Goal: Task Accomplishment & Management: Complete application form

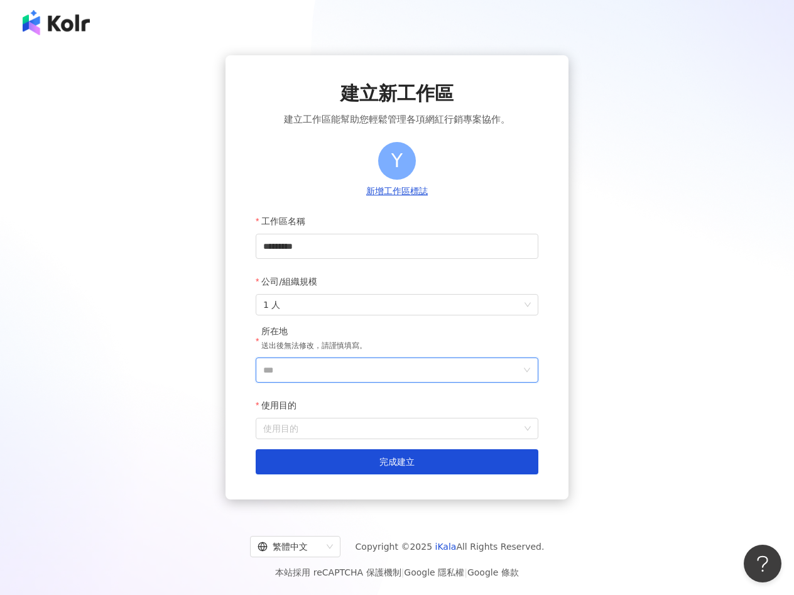
click at [343, 375] on input "***" at bounding box center [392, 370] width 258 height 24
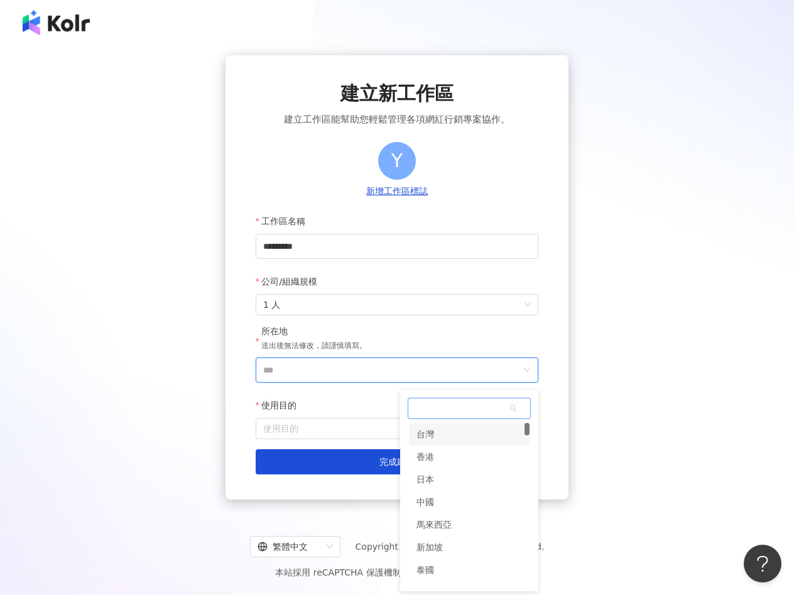
click at [424, 439] on div "台灣" at bounding box center [426, 434] width 18 height 23
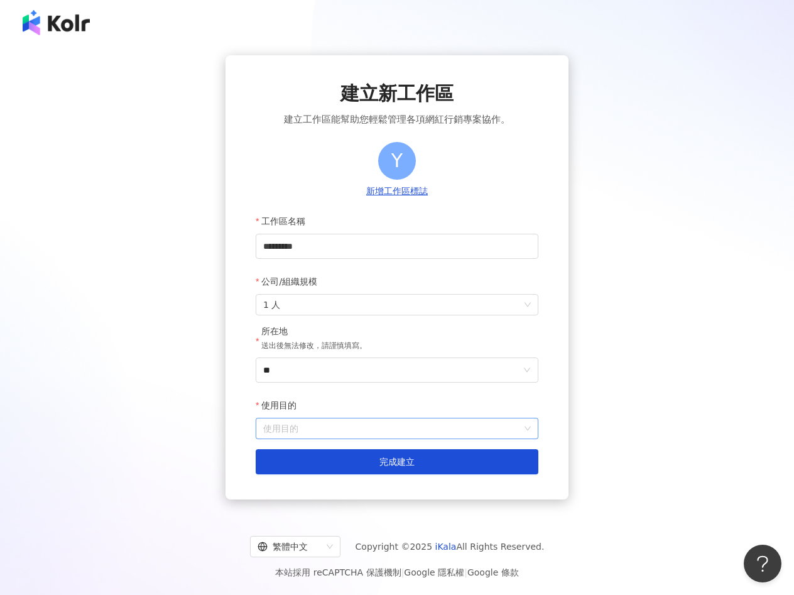
click at [346, 437] on input "使用目的" at bounding box center [397, 429] width 268 height 20
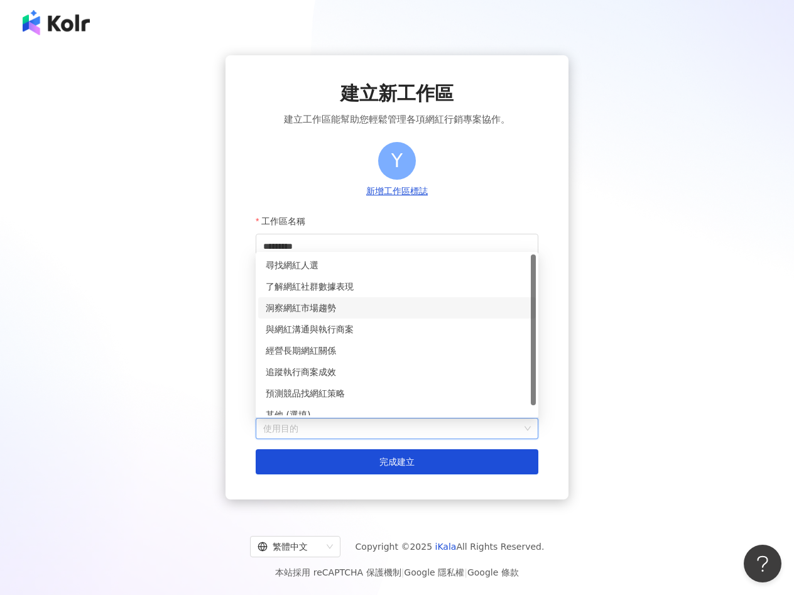
click at [311, 309] on div "洞察網紅市場趨勢" at bounding box center [397, 308] width 263 height 14
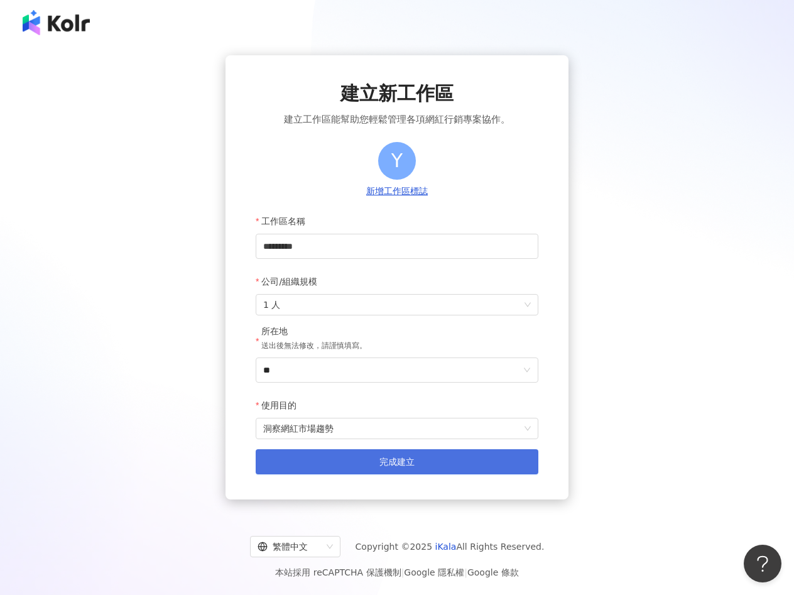
click at [354, 469] on button "完成建立" at bounding box center [397, 461] width 283 height 25
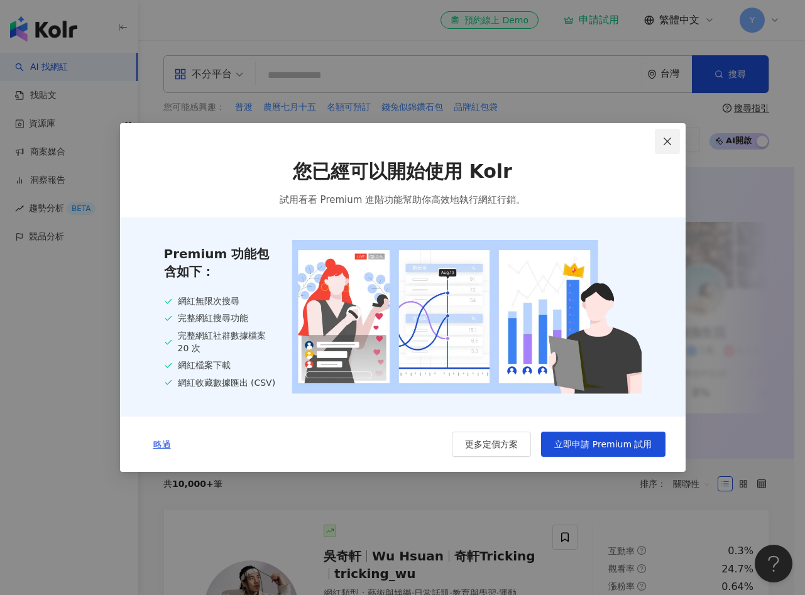
click at [667, 148] on button "Close" at bounding box center [667, 141] width 25 height 25
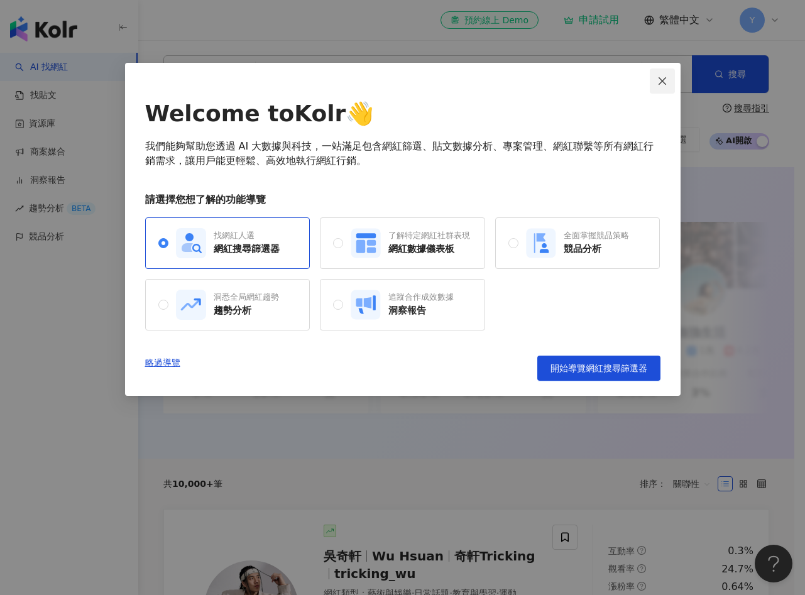
click at [663, 82] on icon "close" at bounding box center [663, 81] width 8 height 8
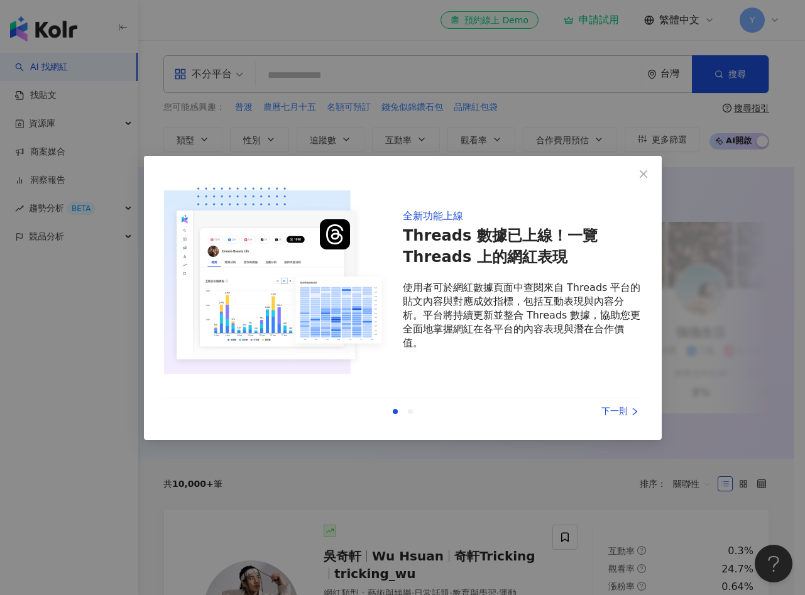
click at [779, 19] on div "全新功能上線 Threads 數據已上線！一覽 Threads 上的網紅表現 使用者可於網紅數據頁面中查閱來自 Threads 平台的貼文內容與對應成效指標，…" at bounding box center [402, 297] width 805 height 595
click at [646, 173] on icon "close" at bounding box center [644, 173] width 10 height 10
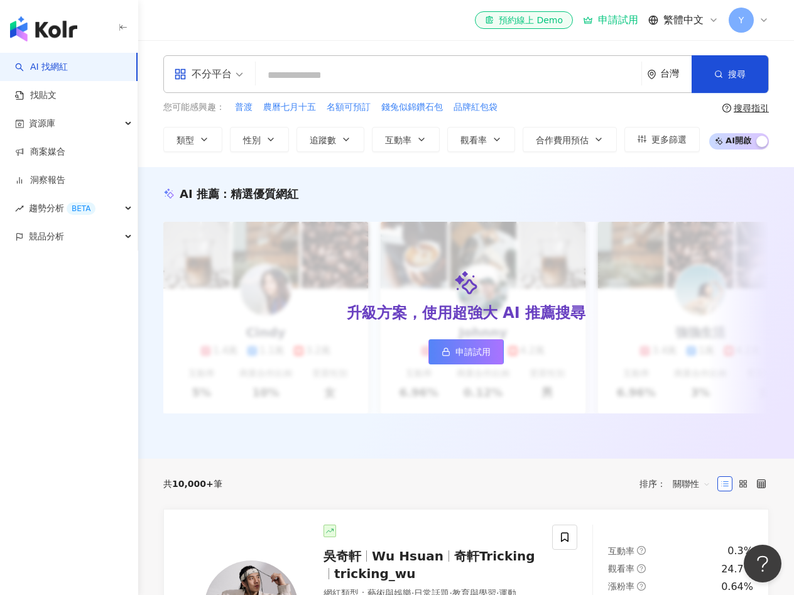
click at [765, 21] on icon at bounding box center [764, 20] width 10 height 10
